Goal: Task Accomplishment & Management: Manage account settings

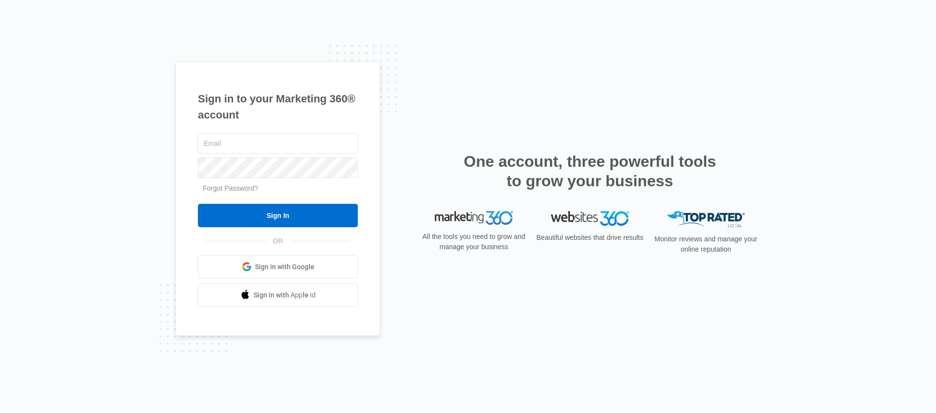
type input "rui@sitetuners.com"
click at [367, 186] on div "Sign in to your Marketing 360® account rui@sitetuners.com Forgot Password? Sign…" at bounding box center [277, 198] width 205 height 275
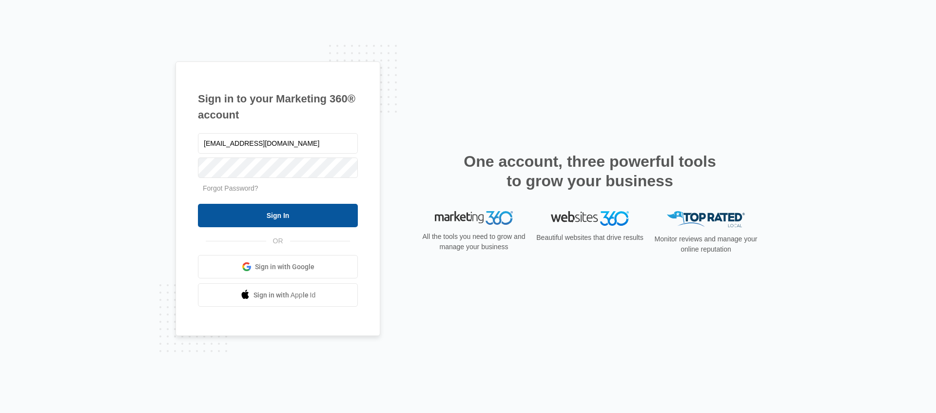
click at [342, 210] on input "Sign In" at bounding box center [278, 215] width 160 height 23
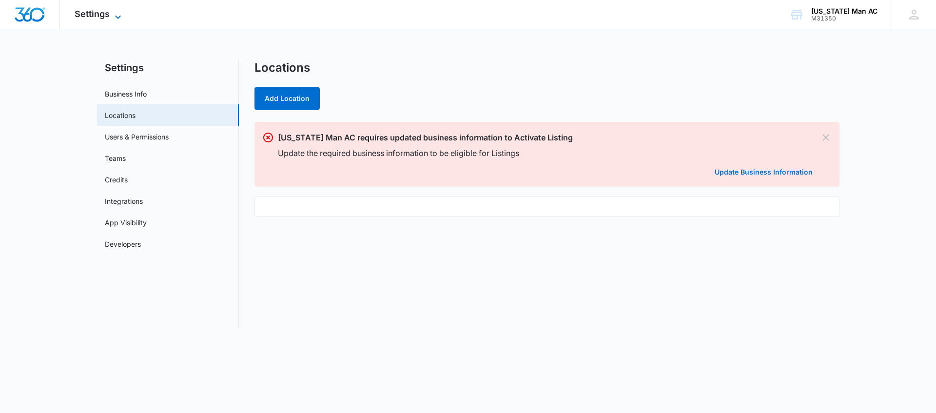
click at [96, 15] on span "Settings" at bounding box center [92, 14] width 35 height 10
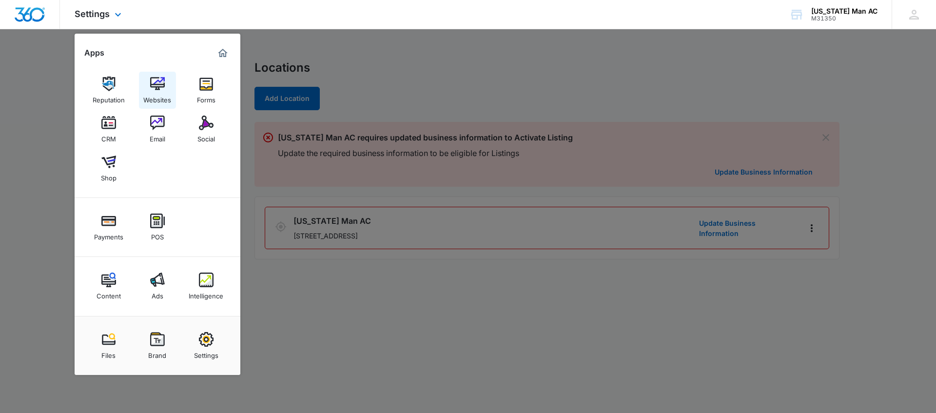
click at [158, 86] on img at bounding box center [157, 84] width 15 height 15
